Goal: Task Accomplishment & Management: Use online tool/utility

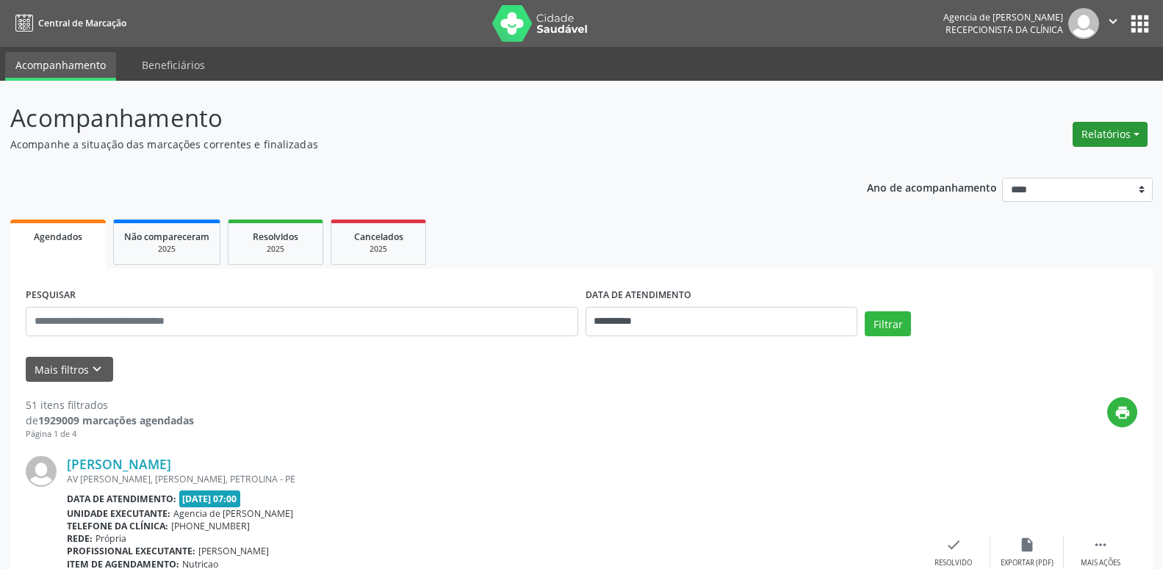
click at [1105, 143] on button "Relatórios" at bounding box center [1110, 134] width 75 height 25
click at [1082, 165] on link "Agendamentos" at bounding box center [1069, 166] width 158 height 21
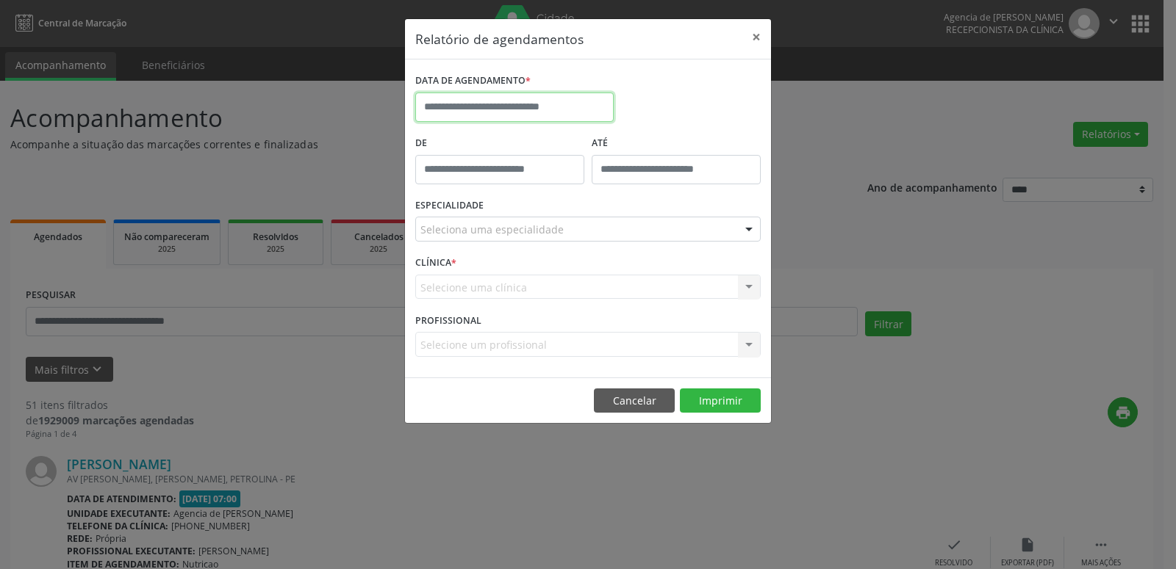
click at [542, 109] on input "text" at bounding box center [514, 107] width 198 height 29
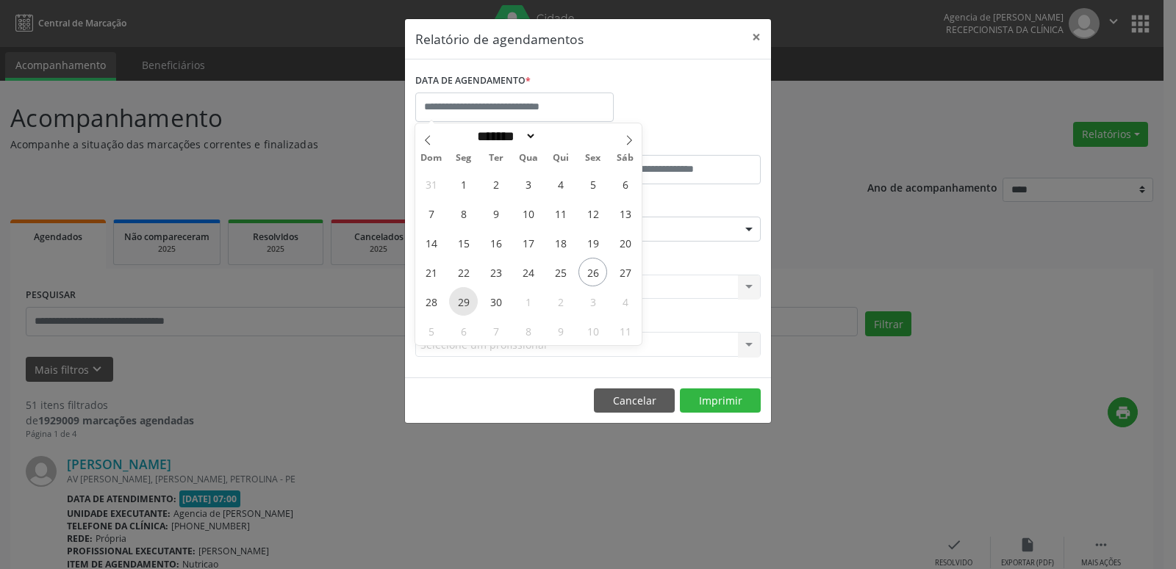
click at [470, 303] on span "29" at bounding box center [463, 301] width 29 height 29
type input "**********"
click at [470, 303] on span "29" at bounding box center [463, 301] width 29 height 29
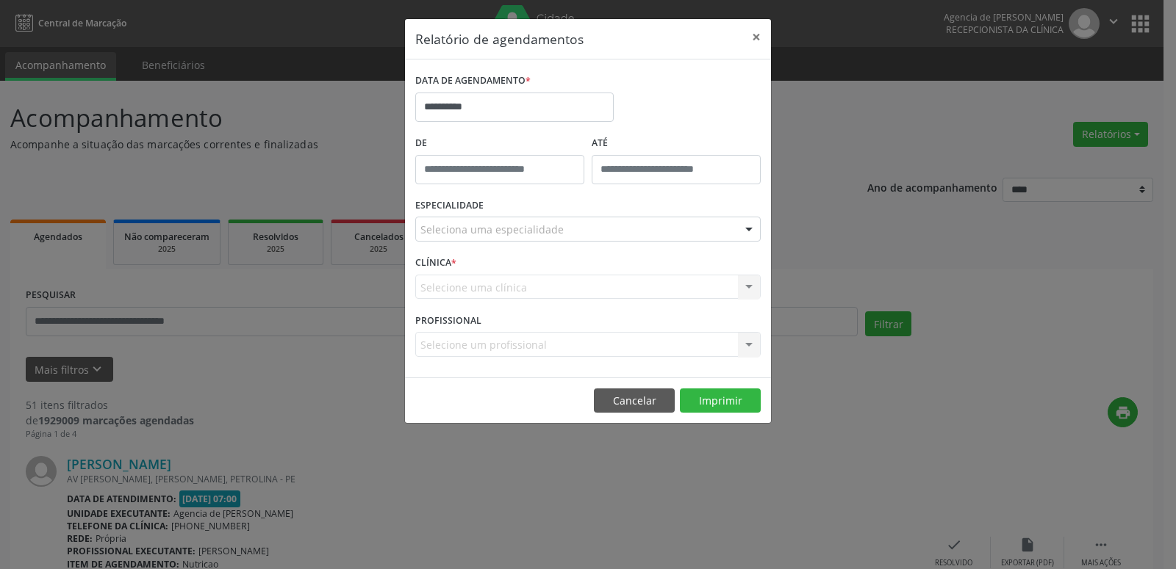
click at [575, 222] on div "Seleciona uma especialidade" at bounding box center [587, 229] width 345 height 25
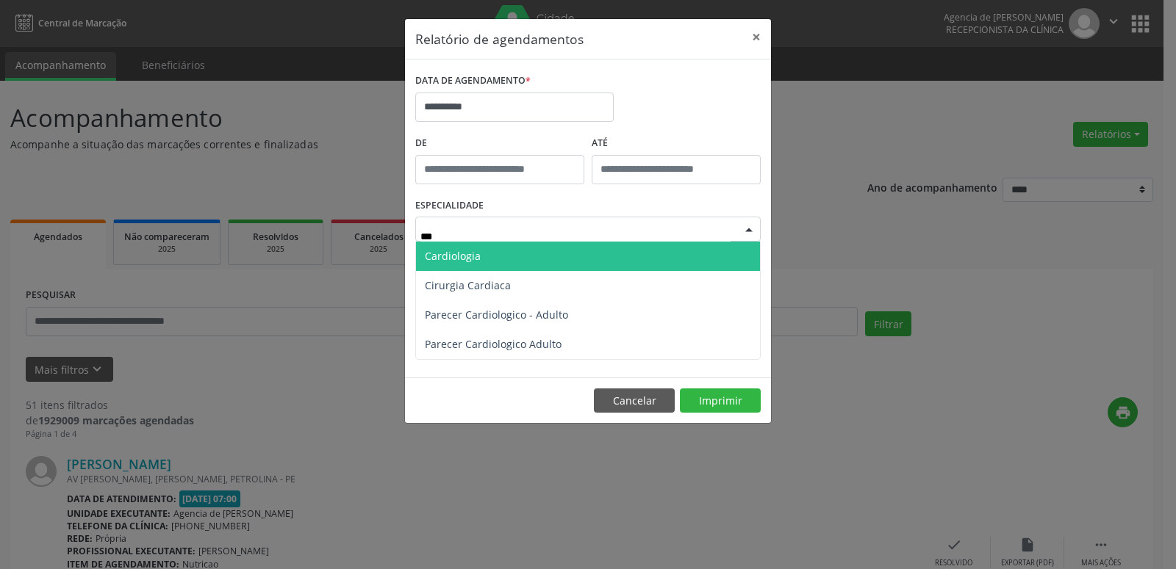
type input "****"
click at [467, 247] on span "Cardiologia" at bounding box center [588, 256] width 344 height 29
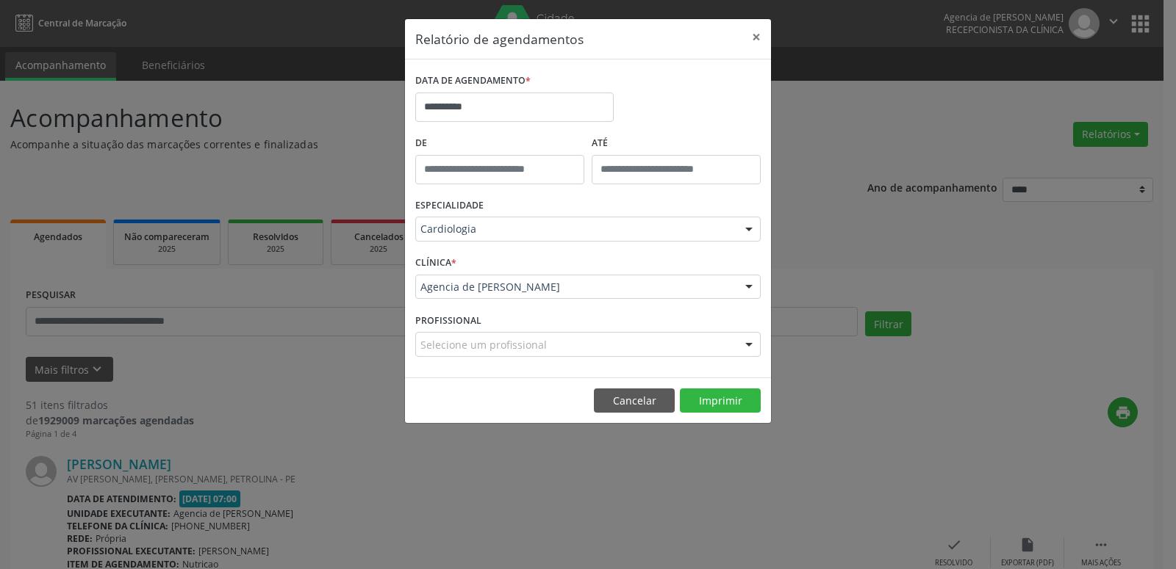
click at [691, 298] on div "Agencia de [PERSON_NAME]" at bounding box center [587, 287] width 345 height 25
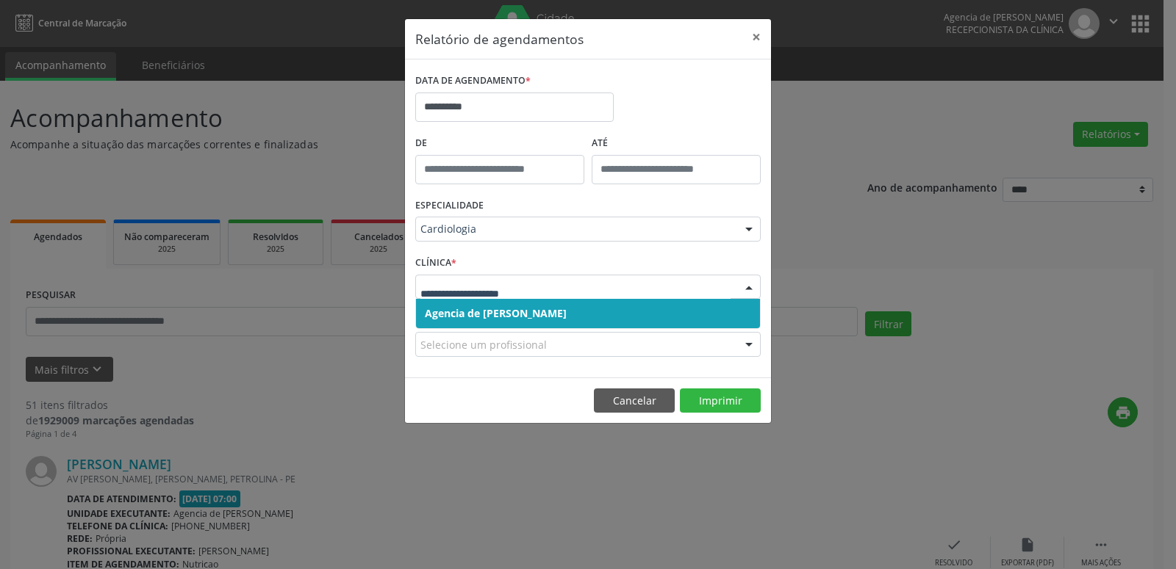
click at [627, 308] on span "Agencia de [PERSON_NAME]" at bounding box center [588, 313] width 344 height 29
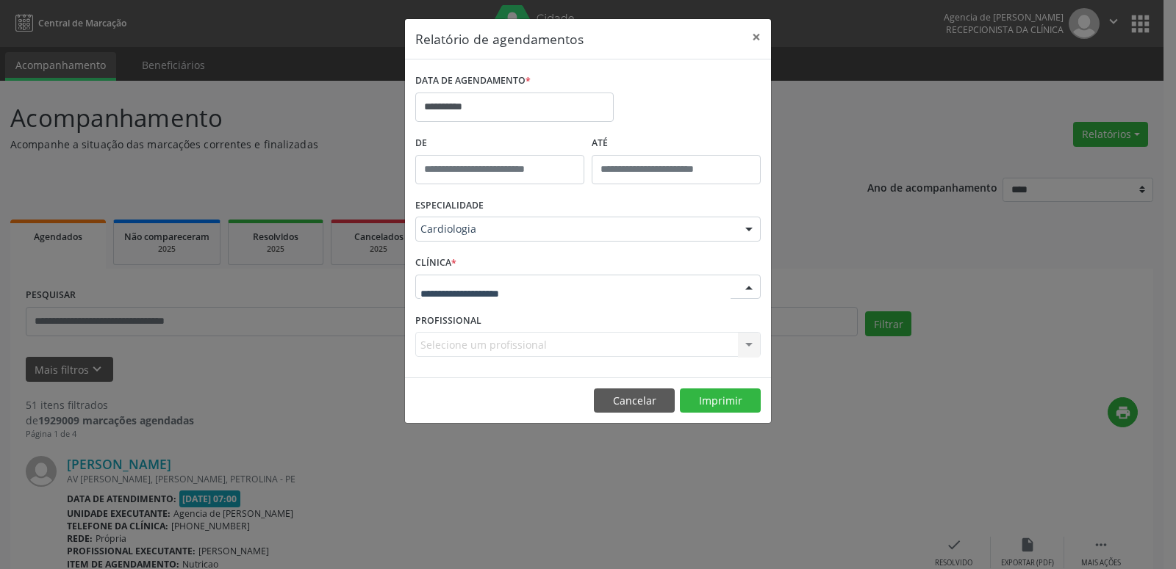
click at [639, 286] on div at bounding box center [587, 287] width 345 height 25
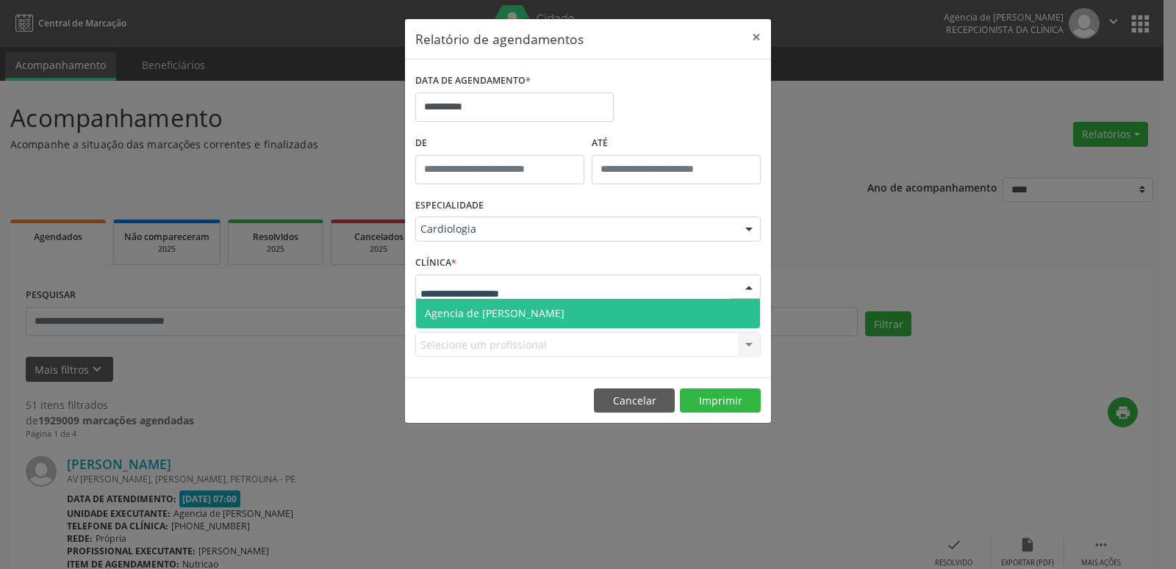
click at [642, 306] on span "Agencia de [PERSON_NAME]" at bounding box center [588, 313] width 344 height 29
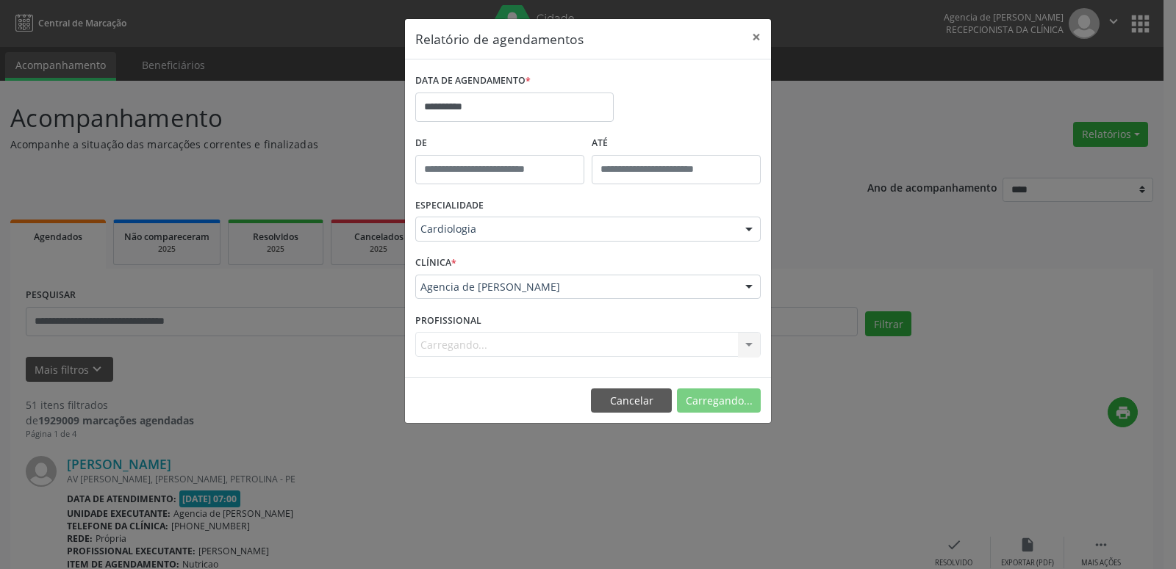
click at [624, 351] on div "Carregando..." at bounding box center [587, 344] width 345 height 25
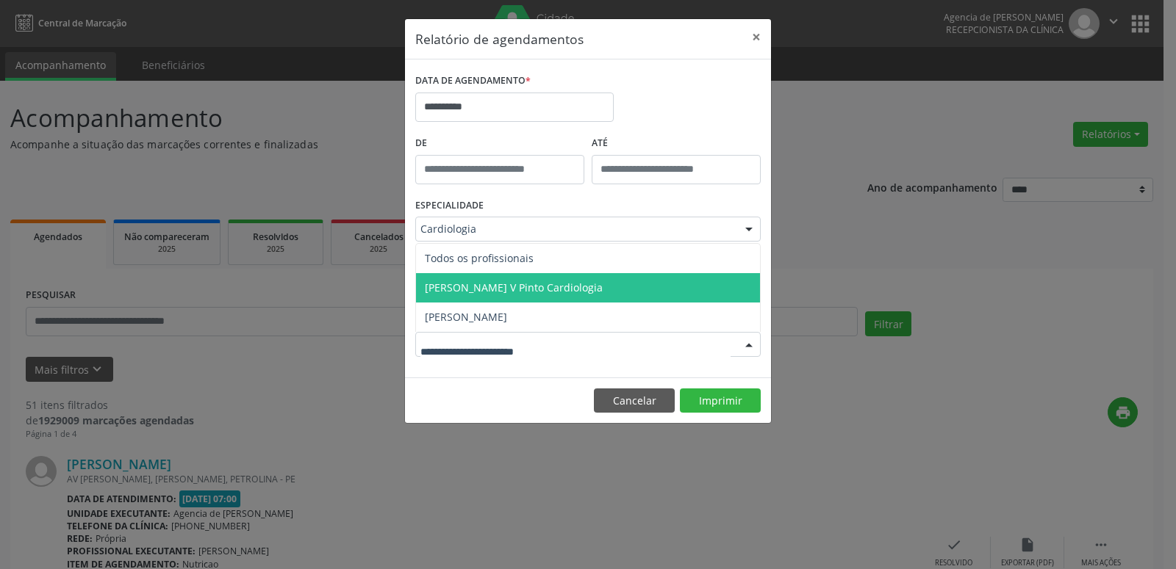
drag, startPoint x: 533, startPoint y: 275, endPoint x: 553, endPoint y: 295, distance: 28.1
click at [534, 273] on ul "Todos os profissionais [PERSON_NAME] V Pinto Cardiologia [PERSON_NAME] resultad…" at bounding box center [588, 288] width 344 height 88
click at [570, 292] on span "[PERSON_NAME] V Pinto Cardiologia" at bounding box center [514, 288] width 178 height 14
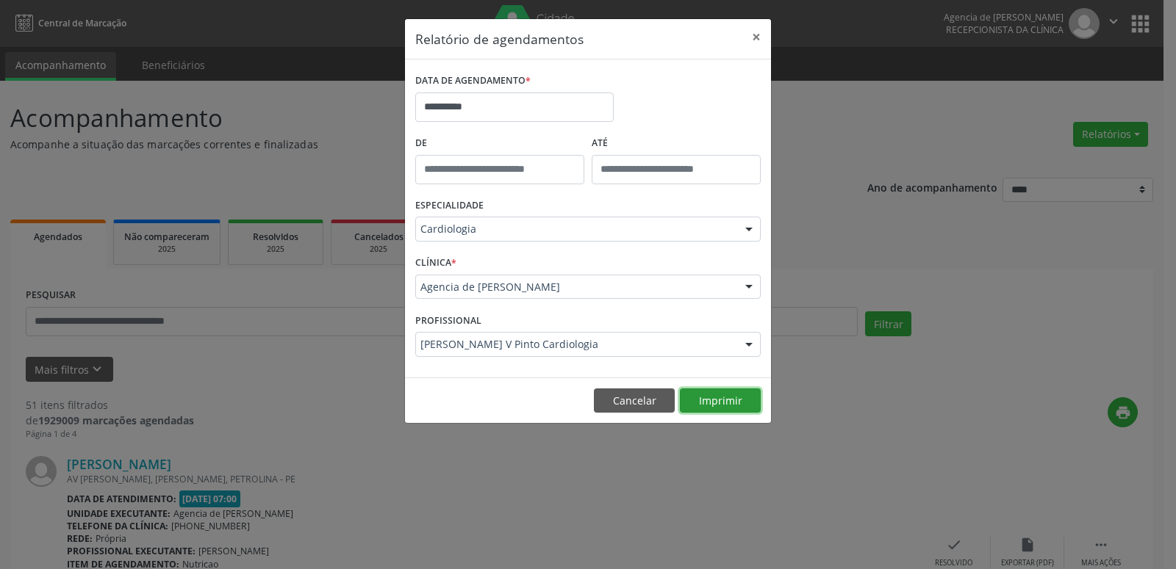
click at [710, 390] on button "Imprimir" at bounding box center [720, 401] width 81 height 25
click at [532, 93] on input "**********" at bounding box center [514, 107] width 198 height 29
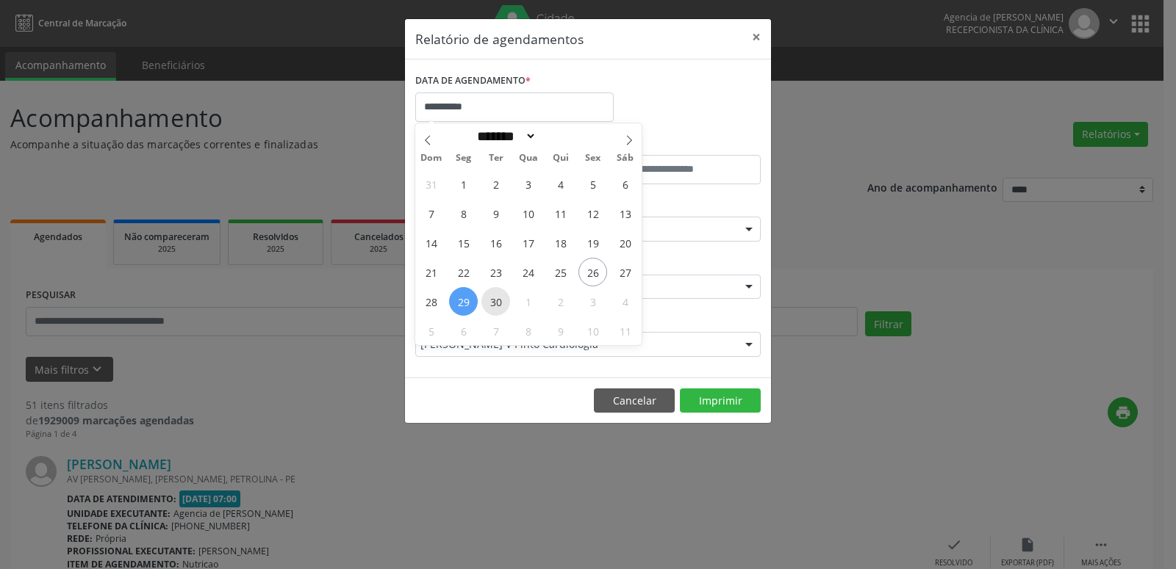
click at [503, 309] on span "30" at bounding box center [495, 301] width 29 height 29
type input "**********"
click at [503, 309] on span "30" at bounding box center [495, 301] width 29 height 29
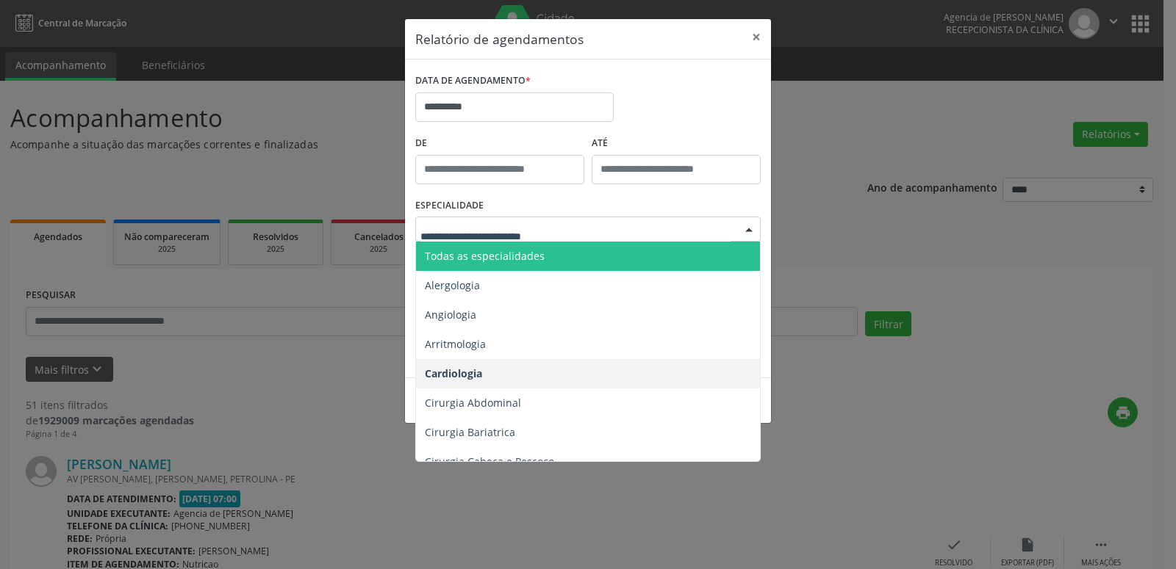
click at [508, 256] on span "Todas as especialidades" at bounding box center [485, 256] width 120 height 14
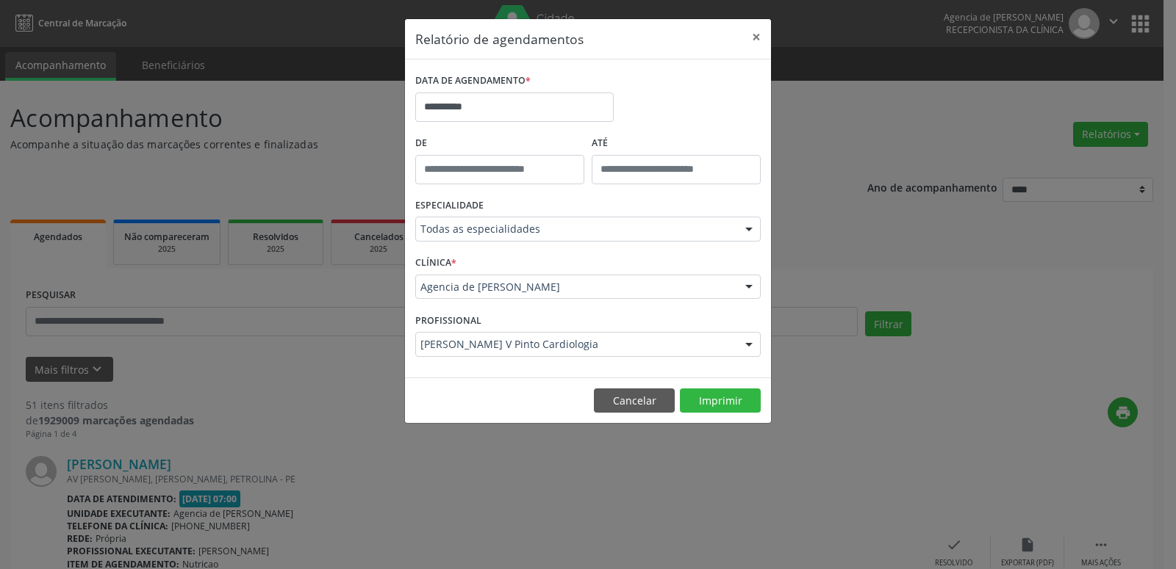
click at [680, 105] on div "**********" at bounding box center [587, 101] width 353 height 62
click at [594, 295] on div "Agencia de [PERSON_NAME]" at bounding box center [587, 287] width 345 height 25
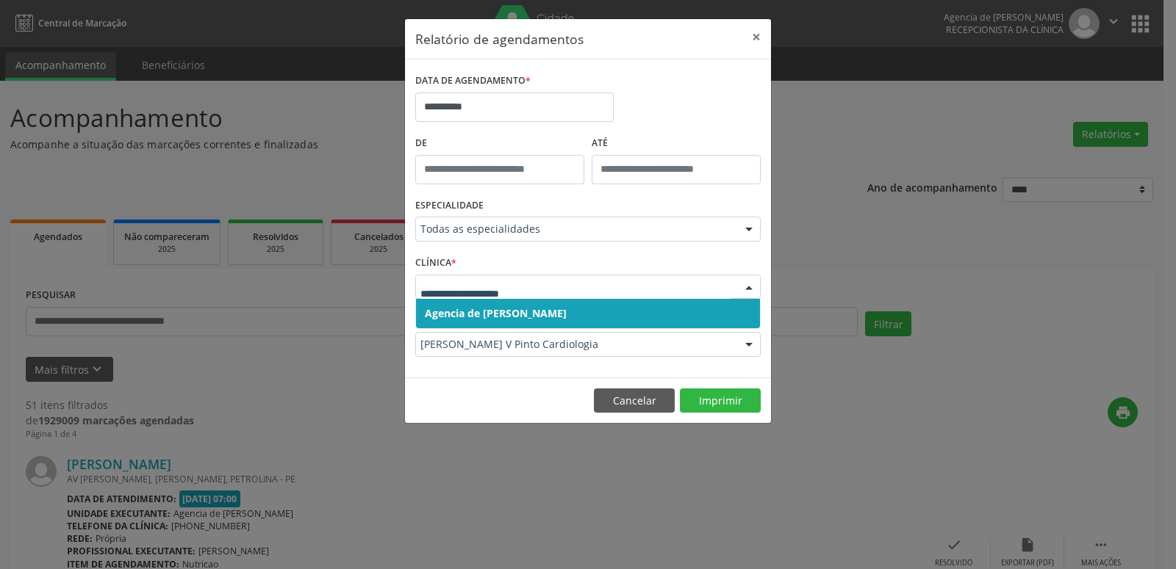
click at [541, 315] on span "Agencia de [PERSON_NAME]" at bounding box center [588, 313] width 344 height 29
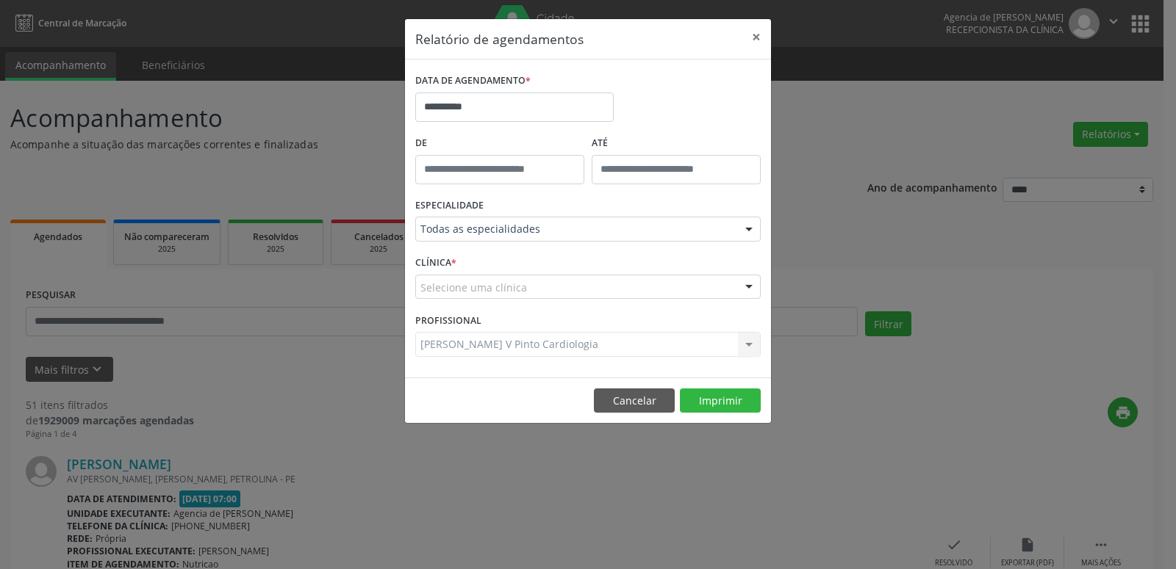
click at [553, 294] on div "Selecione uma clínica" at bounding box center [587, 287] width 345 height 25
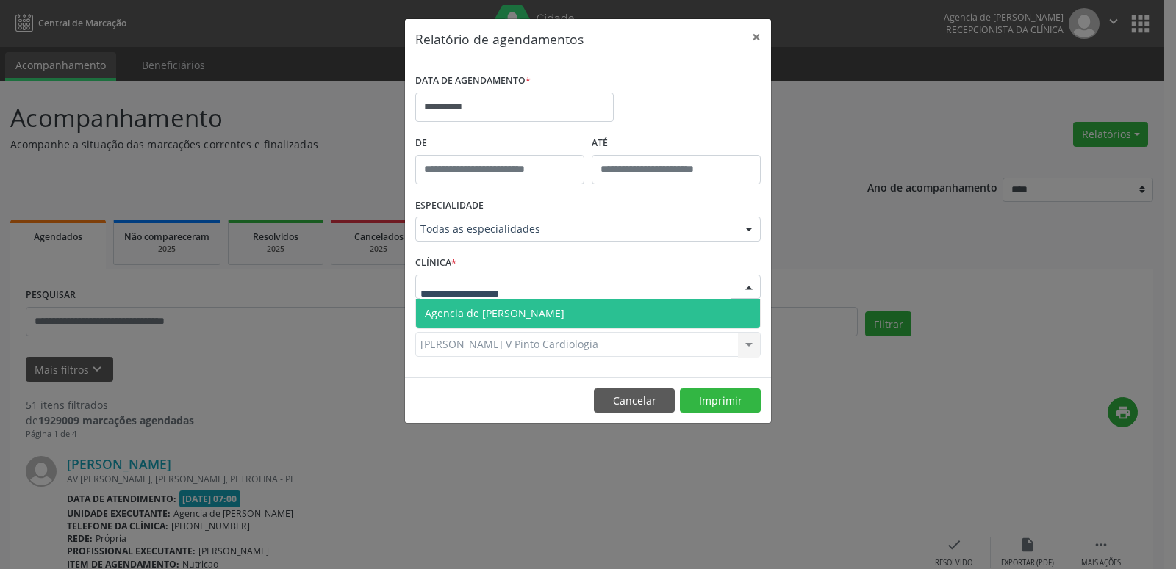
click at [528, 317] on span "Agencia de [PERSON_NAME]" at bounding box center [588, 313] width 344 height 29
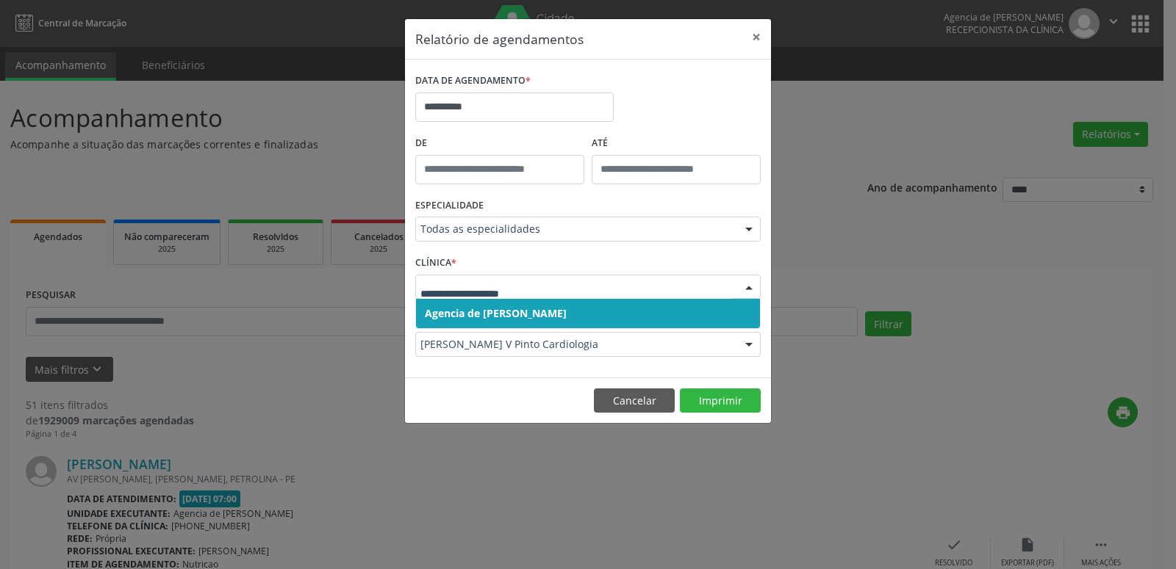
click at [717, 24] on header "Relatório de agendamentos ×" at bounding box center [588, 39] width 366 height 40
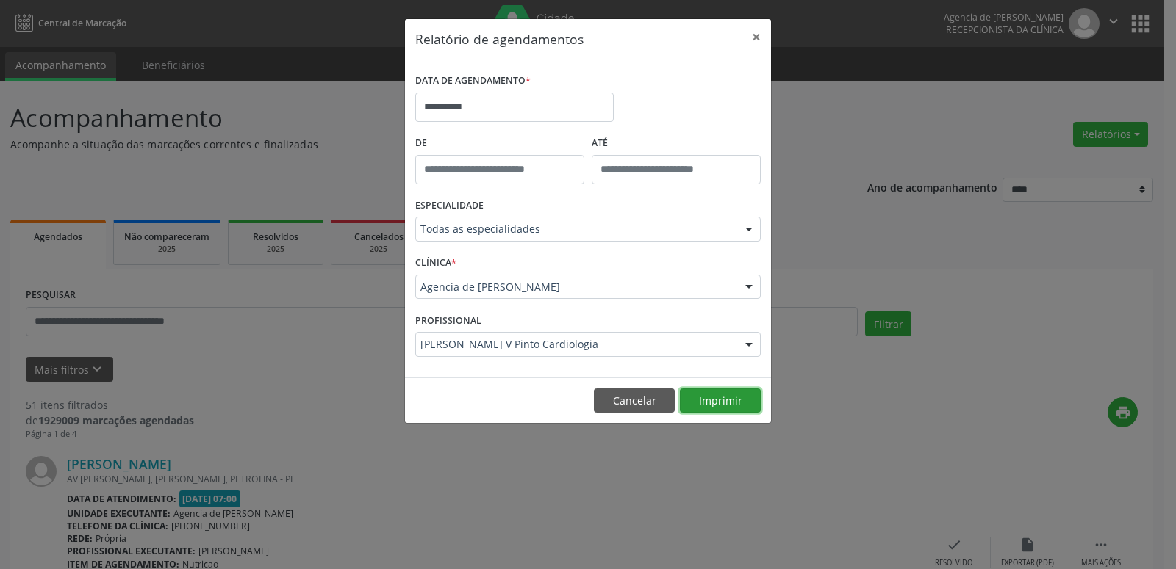
click at [708, 395] on button "Imprimir" at bounding box center [720, 401] width 81 height 25
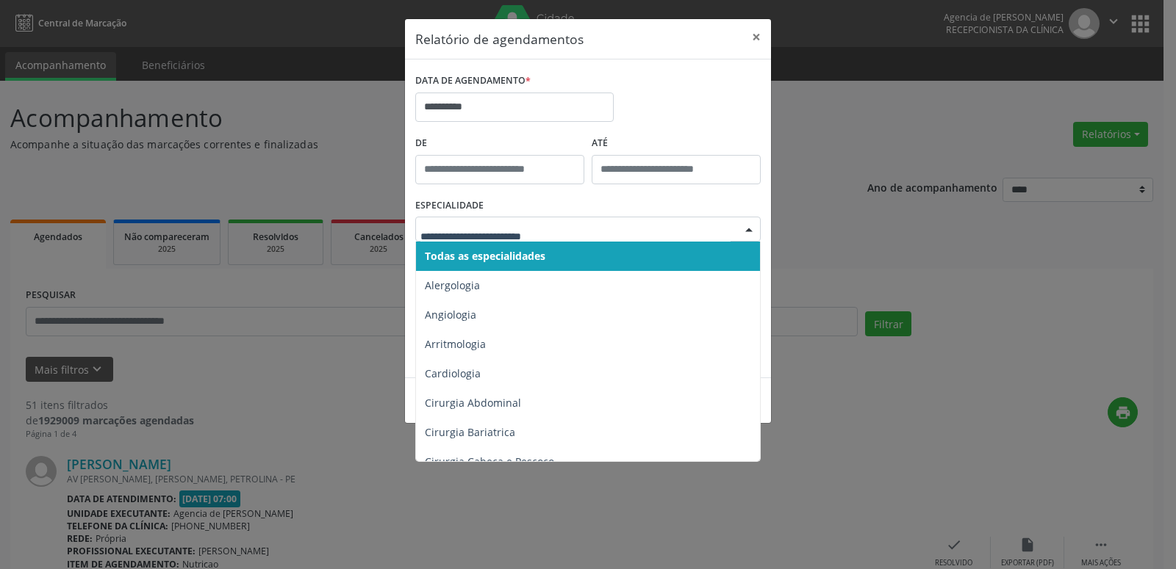
click at [505, 267] on span "Todas as especialidades" at bounding box center [589, 256] width 346 height 29
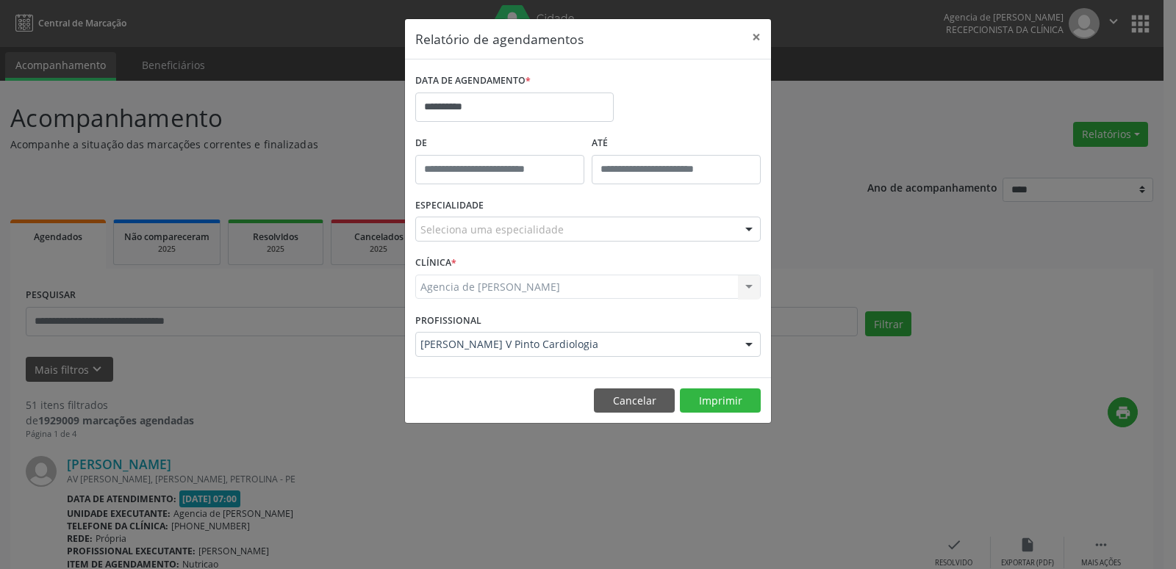
click at [687, 112] on div "**********" at bounding box center [587, 101] width 353 height 62
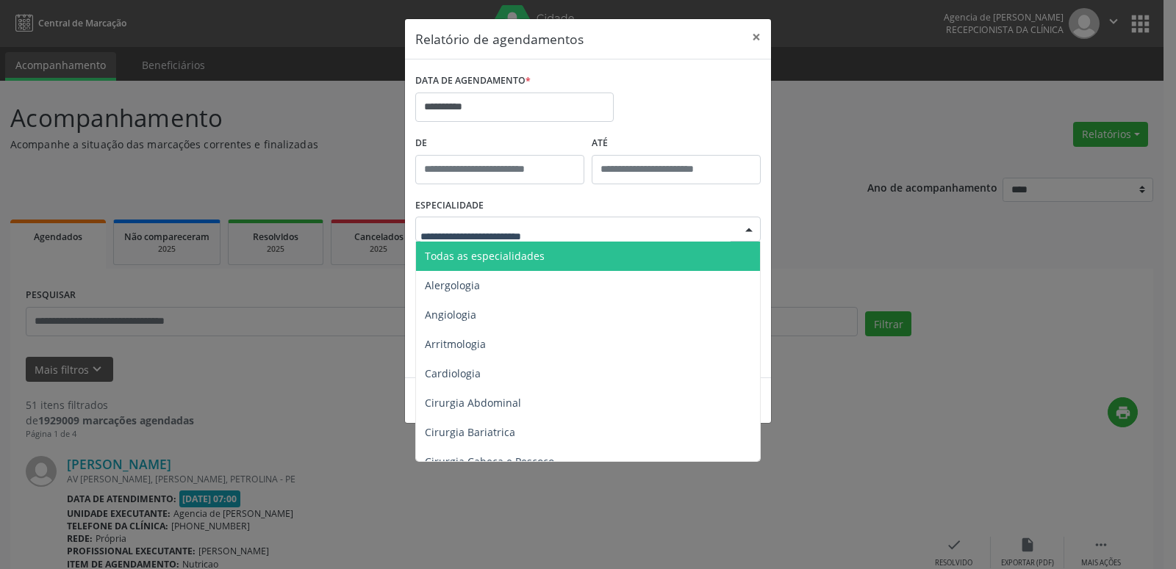
click at [746, 231] on div at bounding box center [749, 229] width 22 height 25
click at [528, 263] on span "Todas as especialidades" at bounding box center [485, 256] width 120 height 14
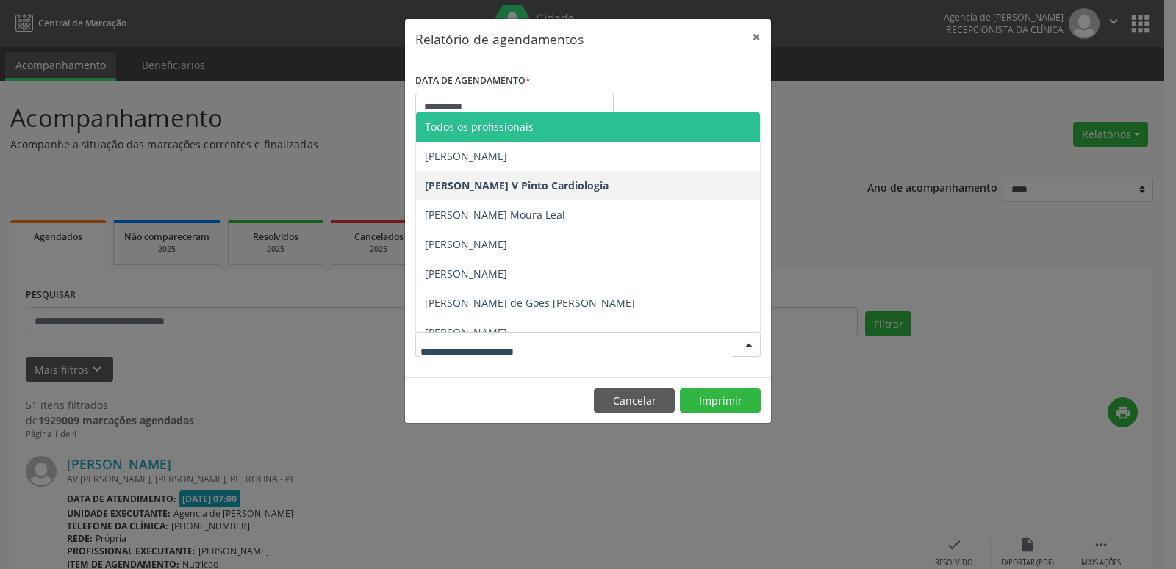
click at [541, 131] on span "Todos os profissionais" at bounding box center [588, 126] width 344 height 29
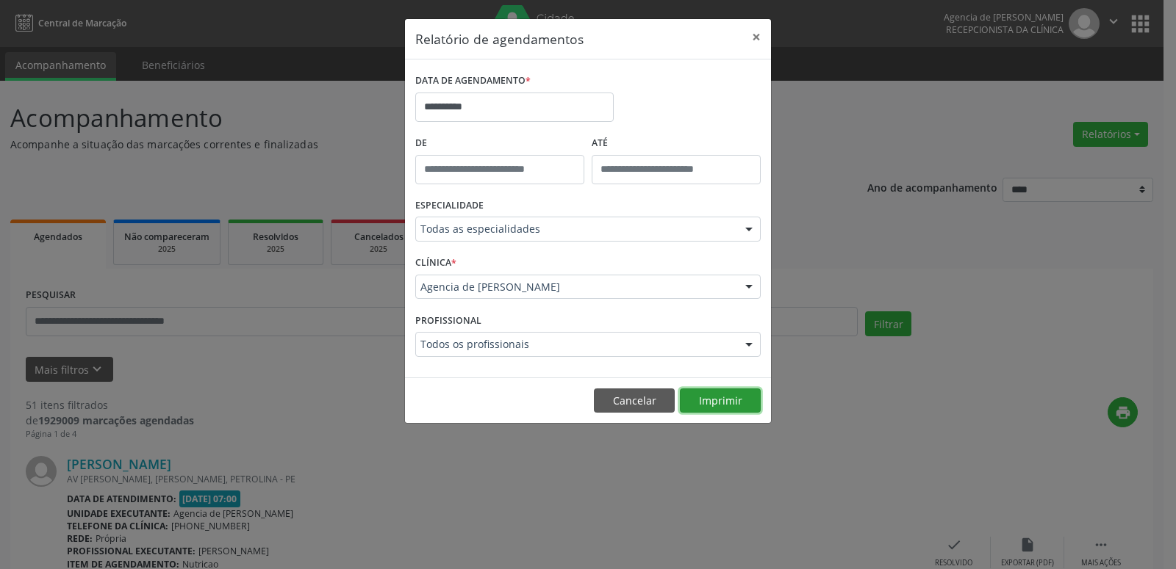
click at [720, 403] on button "Imprimir" at bounding box center [720, 401] width 81 height 25
click at [503, 114] on input "**********" at bounding box center [514, 107] width 198 height 29
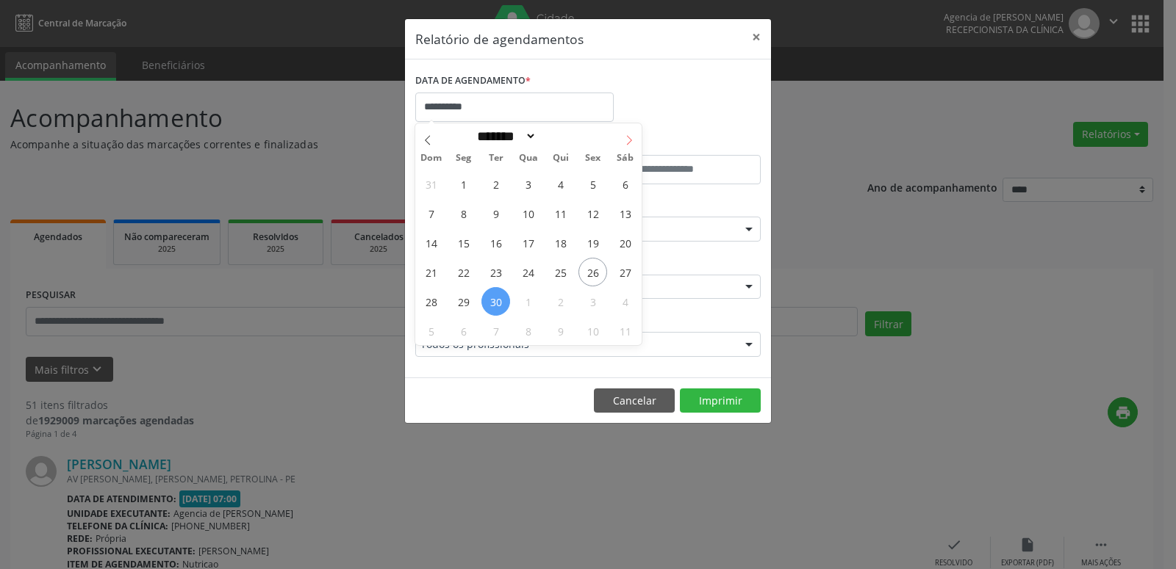
click at [634, 137] on span at bounding box center [628, 135] width 25 height 25
select select "*"
click at [531, 188] on span "1" at bounding box center [528, 184] width 29 height 29
type input "**********"
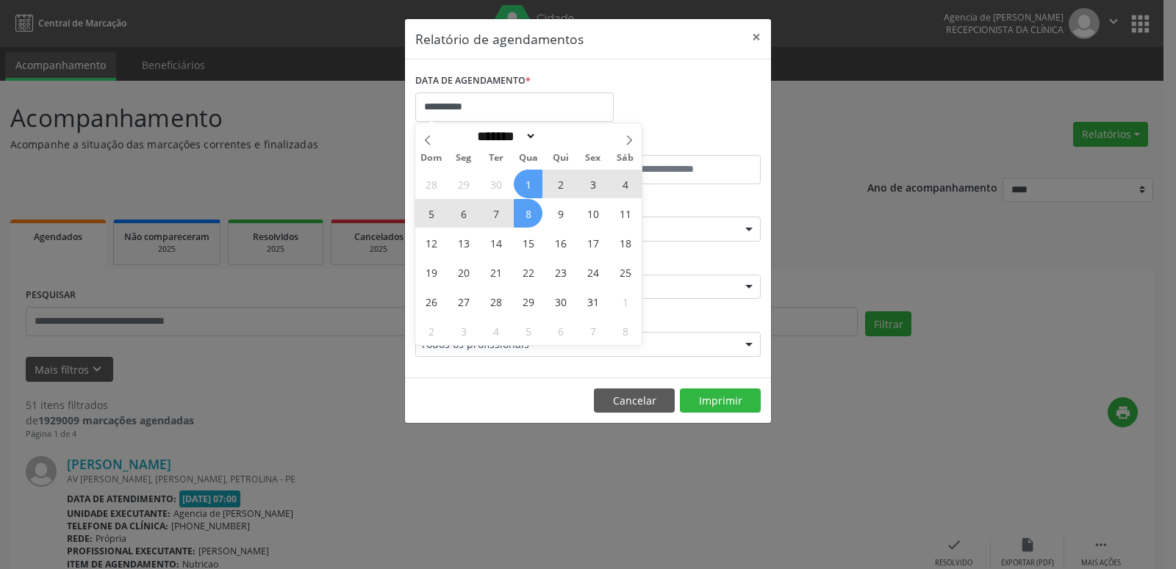
click at [526, 208] on span "8" at bounding box center [528, 213] width 29 height 29
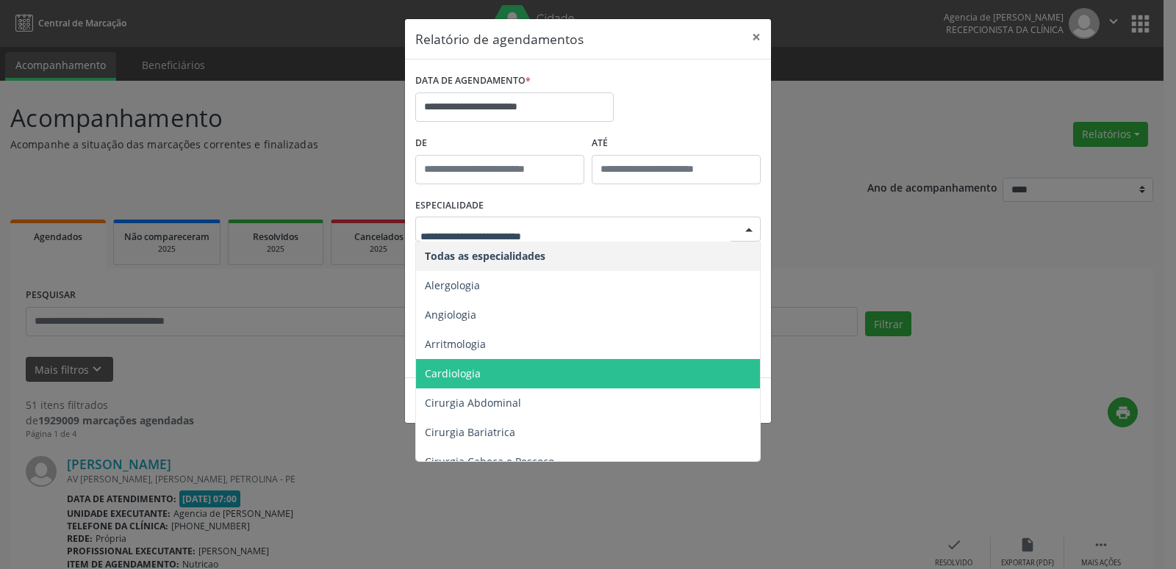
click at [500, 375] on span "Cardiologia" at bounding box center [589, 373] width 346 height 29
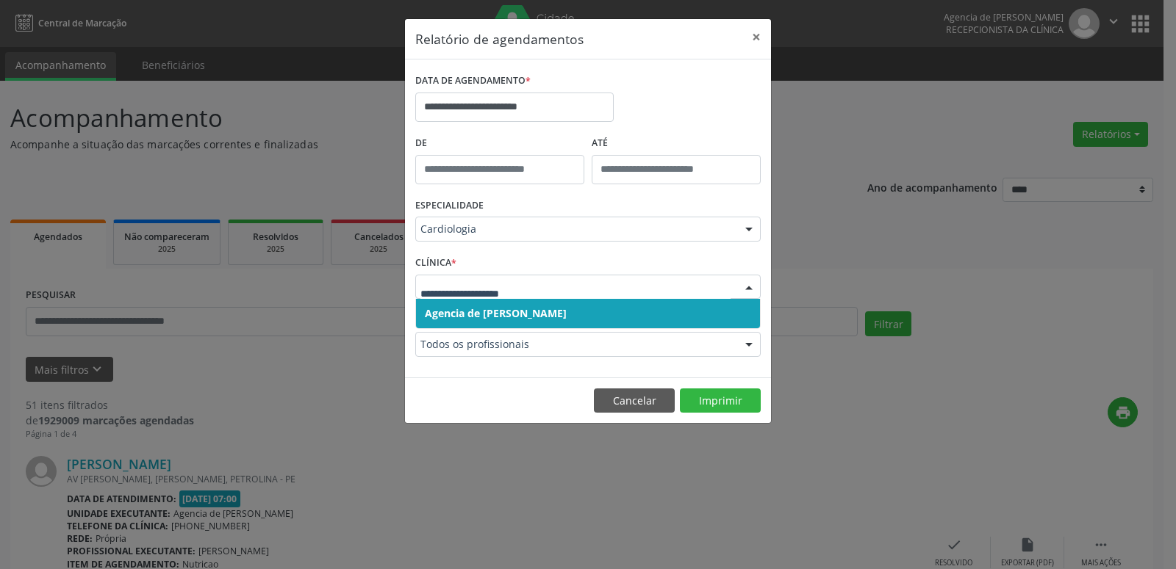
click at [549, 317] on span "Agencia de [PERSON_NAME]" at bounding box center [588, 313] width 344 height 29
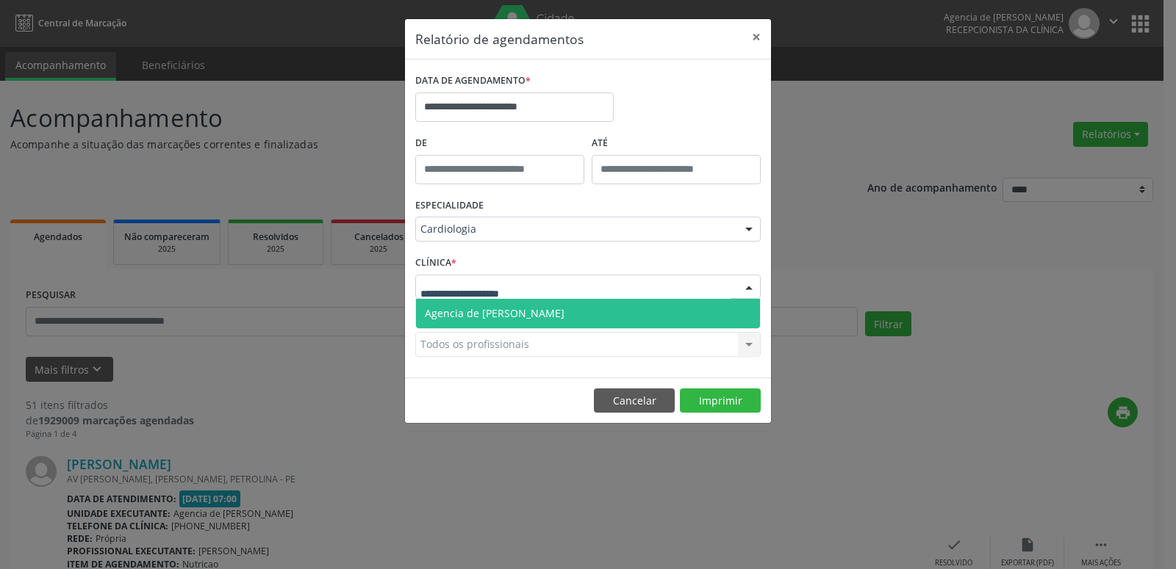
click at [563, 292] on div at bounding box center [587, 287] width 345 height 25
click at [563, 318] on span "Agencia de [PERSON_NAME]" at bounding box center [588, 313] width 344 height 29
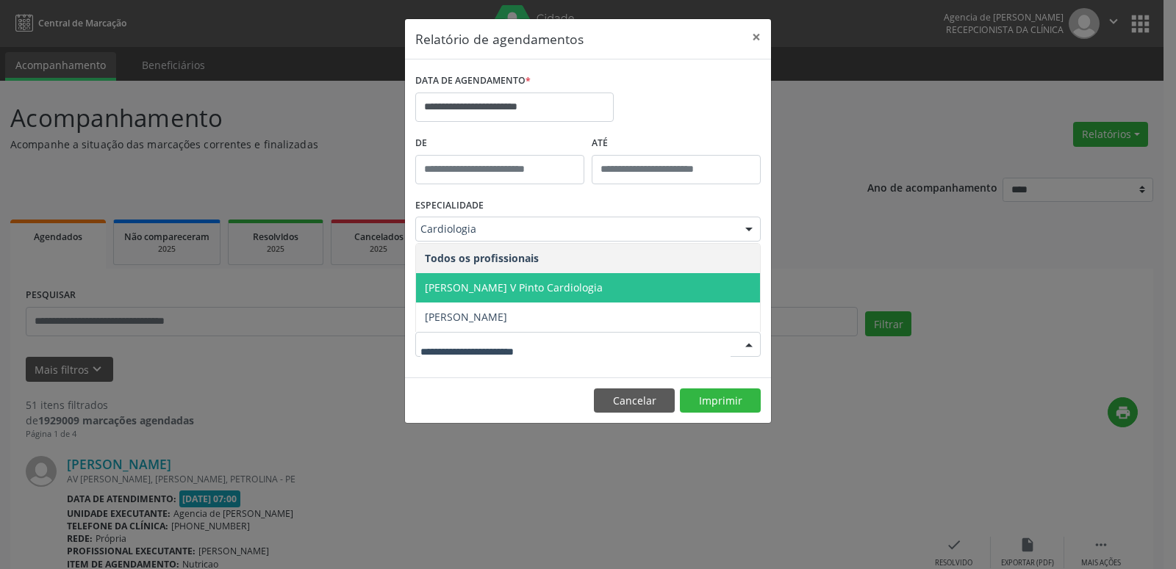
click at [535, 294] on span "[PERSON_NAME] V Pinto Cardiologia" at bounding box center [514, 288] width 178 height 14
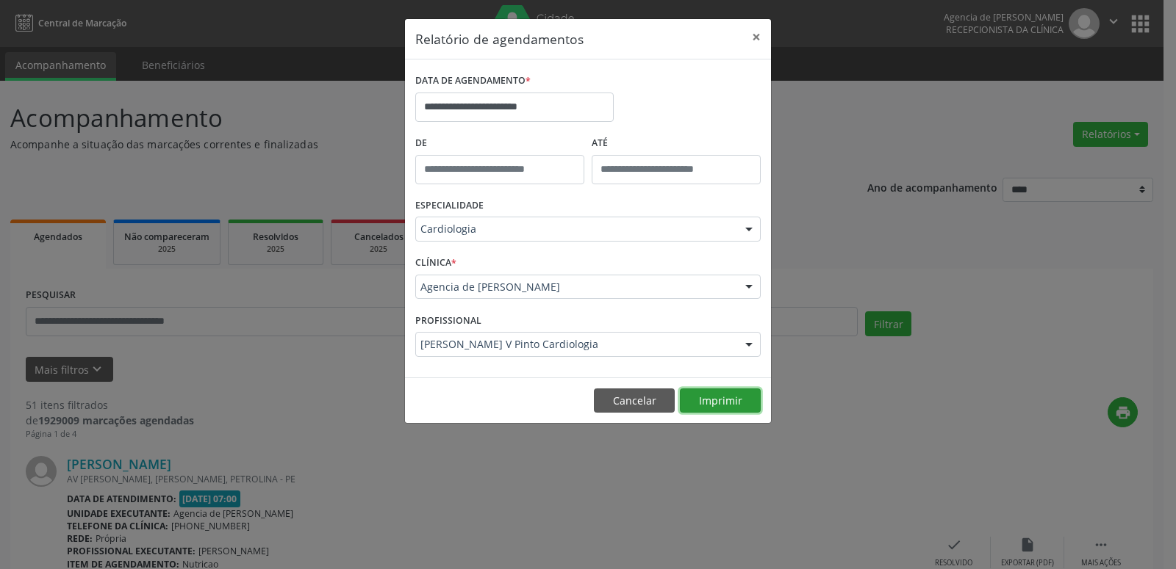
click at [730, 403] on button "Imprimir" at bounding box center [720, 401] width 81 height 25
